Goal: Information Seeking & Learning: Check status

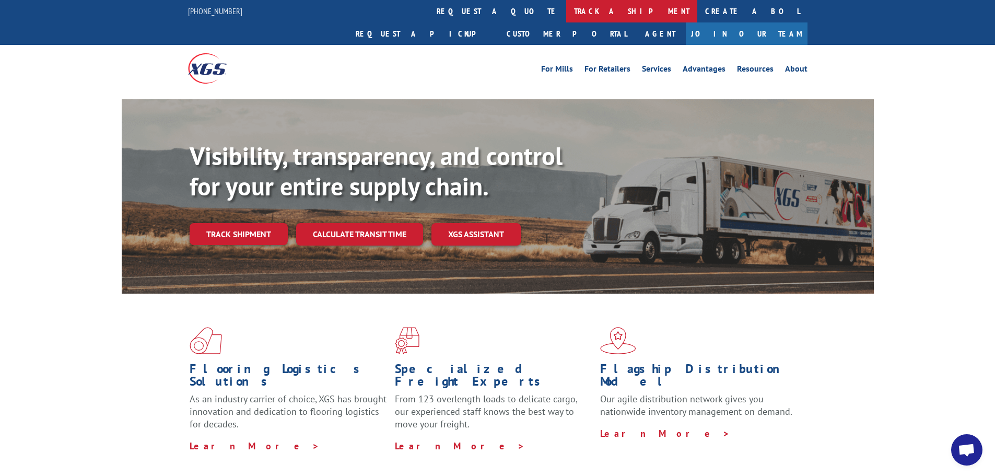
click at [566, 12] on link "track a shipment" at bounding box center [631, 11] width 131 height 22
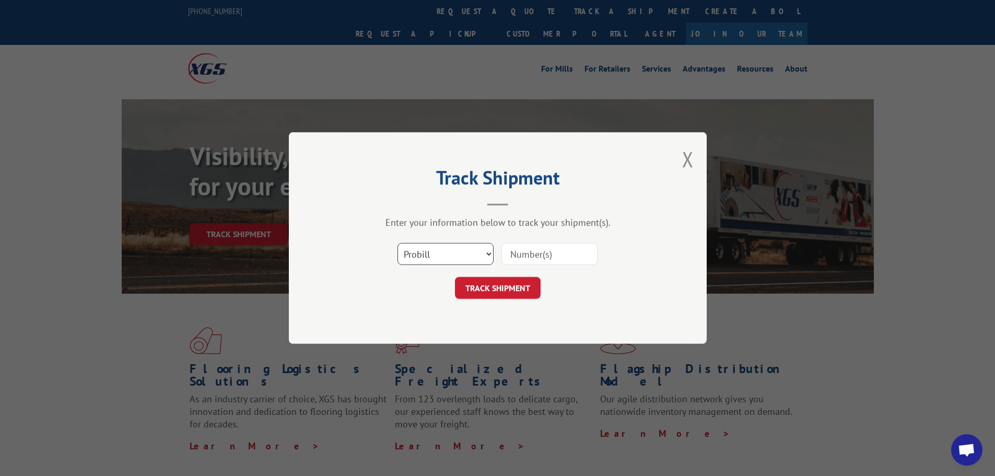
click at [449, 256] on select "Select category... Probill BOL PO" at bounding box center [445, 254] width 96 height 22
click at [397, 243] on select "Select category... Probill BOL PO" at bounding box center [445, 254] width 96 height 22
click at [527, 252] on input at bounding box center [549, 254] width 96 height 22
paste input "17611221"
type input "17611221"
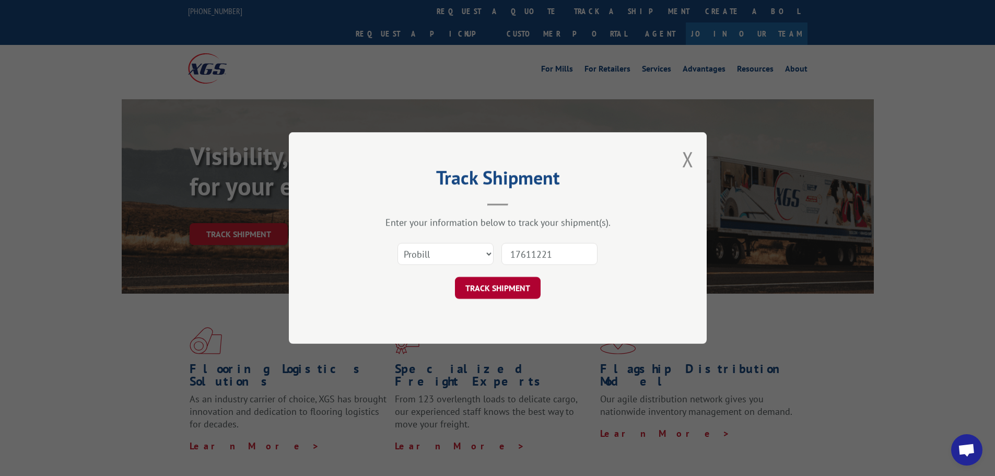
click at [498, 286] on button "TRACK SHIPMENT" at bounding box center [498, 288] width 86 height 22
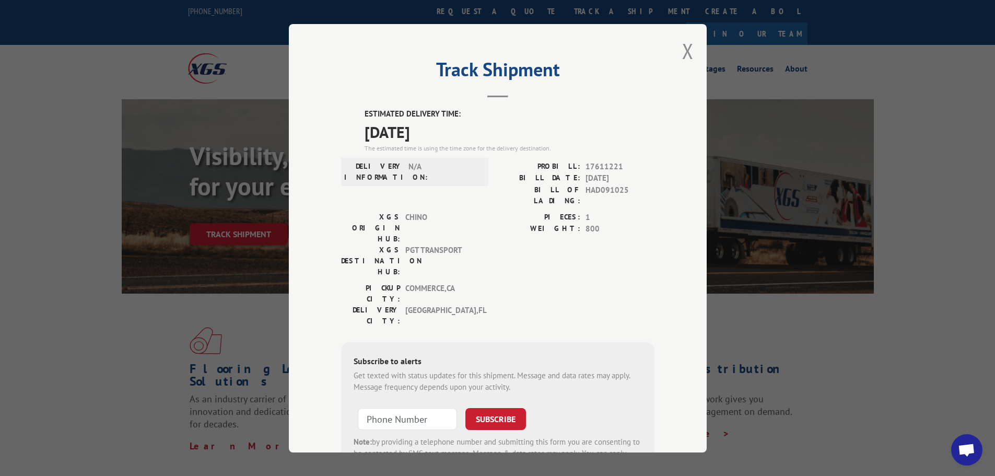
click at [630, 274] on div "ESTIMATED DELIVERY TIME: [DATE] The estimated time is using the time zone for t…" at bounding box center [497, 295] width 313 height 375
drag, startPoint x: 615, startPoint y: 221, endPoint x: 586, endPoint y: 192, distance: 41.4
click at [615, 223] on span "800" at bounding box center [619, 229] width 69 height 12
click at [632, 223] on span "800" at bounding box center [619, 229] width 69 height 12
click at [462, 304] on span "[GEOGRAPHIC_DATA] , [GEOGRAPHIC_DATA]" at bounding box center [440, 315] width 71 height 22
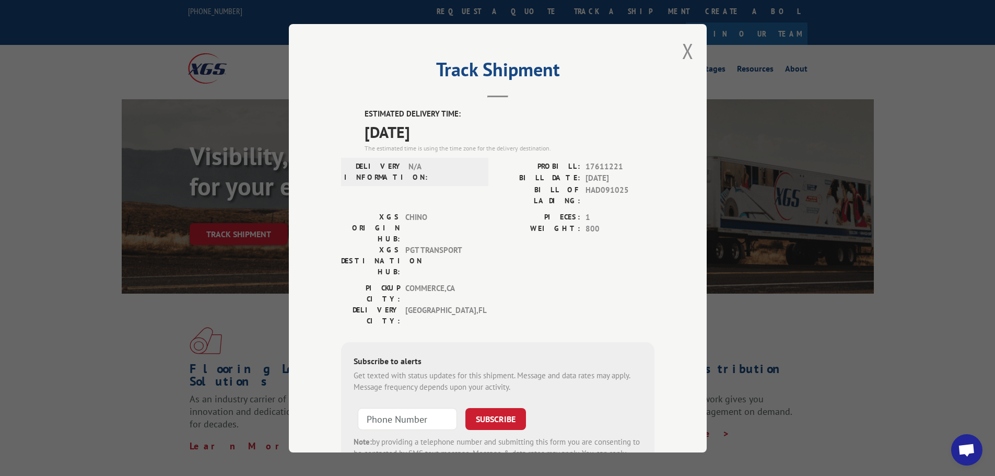
click at [523, 282] on div "PICKUP CITY: COMMERCE , [GEOGRAPHIC_DATA]: [GEOGRAPHIC_DATA] , [GEOGRAPHIC_DATA]" at bounding box center [497, 306] width 313 height 49
drag, startPoint x: 610, startPoint y: 318, endPoint x: 475, endPoint y: 348, distance: 138.0
click at [609, 369] on div "Get texted with status updates for this shipment. Message and data rates may ap…" at bounding box center [498, 381] width 288 height 24
drag, startPoint x: 942, startPoint y: 119, endPoint x: 773, endPoint y: 51, distance: 182.0
click at [937, 107] on div "Track Shipment ESTIMATED DELIVERY TIME: [DATE] The estimated time is using the …" at bounding box center [497, 238] width 995 height 476
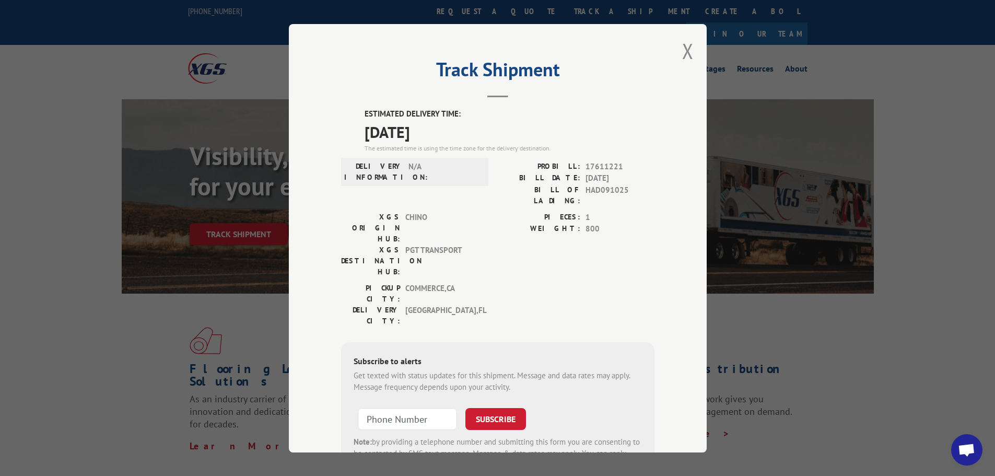
click at [657, 113] on div "Track Shipment ESTIMATED DELIVERY TIME: [DATE] The estimated time is using the …" at bounding box center [498, 238] width 418 height 428
drag, startPoint x: 546, startPoint y: 122, endPoint x: 538, endPoint y: 127, distance: 9.7
click at [545, 123] on span "[DATE]" at bounding box center [510, 132] width 290 height 24
click at [483, 230] on div "XGS ORIGIN HUB: CHINO XGS DESTINATION HUB: PGT TRANSPORT PIECES: 1 WEIGHT: 800" at bounding box center [497, 246] width 313 height 71
drag, startPoint x: 511, startPoint y: 259, endPoint x: 600, endPoint y: 250, distance: 88.8
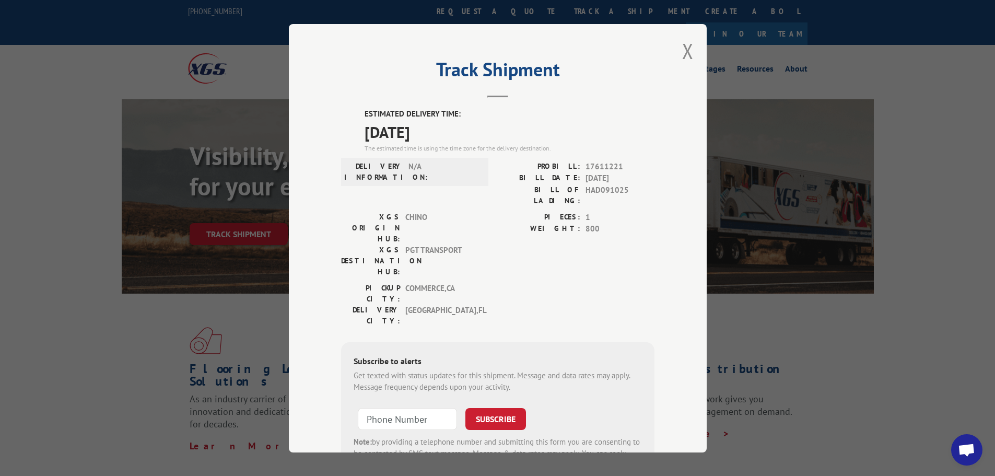
click at [515, 282] on div "PICKUP CITY: COMMERCE , [GEOGRAPHIC_DATA]: [GEOGRAPHIC_DATA] , [GEOGRAPHIC_DATA]" at bounding box center [497, 306] width 313 height 49
click at [600, 282] on div "PICKUP CITY: COMMERCE , [GEOGRAPHIC_DATA]: [GEOGRAPHIC_DATA] , [GEOGRAPHIC_DATA]" at bounding box center [497, 306] width 313 height 49
click at [682, 51] on button "Close modal" at bounding box center [687, 51] width 11 height 28
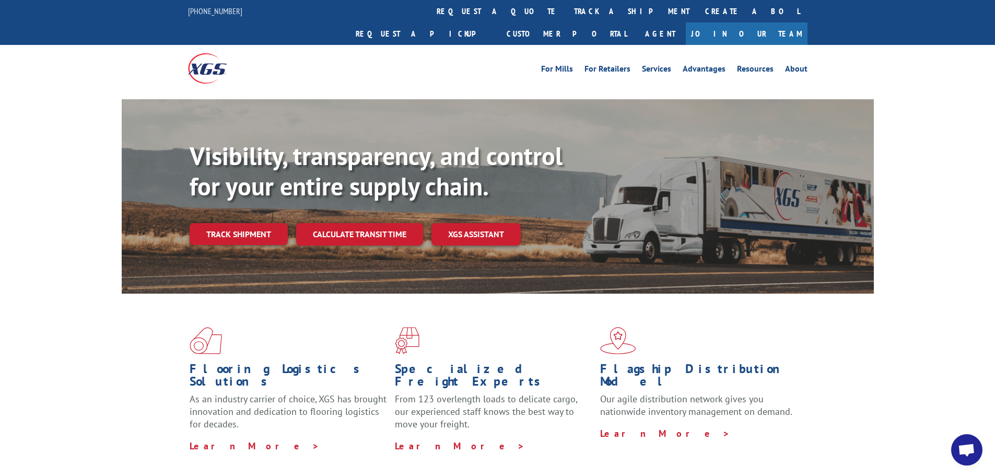
drag, startPoint x: 869, startPoint y: 49, endPoint x: 771, endPoint y: 61, distance: 99.0
click at [869, 49] on div "For Mills For Retailers Services Advantages Resources About For Mills For Retai…" at bounding box center [497, 68] width 995 height 46
